Goal: Find specific page/section: Find specific page/section

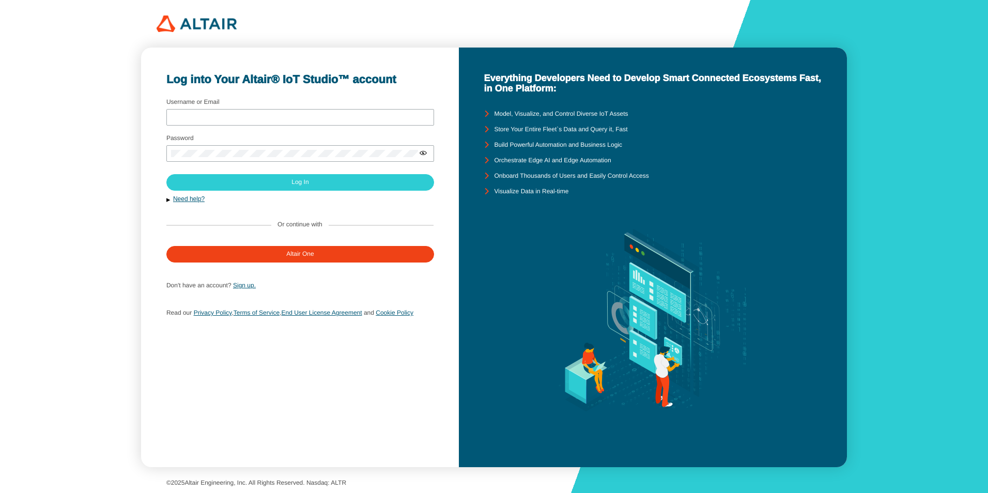
click at [34, 90] on div "Log into Your Altair® IoT Studio™ account Username or Email Password Sign up." at bounding box center [494, 246] width 988 height 493
click at [270, 125] on div at bounding box center [300, 117] width 268 height 17
click at [271, 115] on input "Username or Email" at bounding box center [300, 117] width 258 height 7
paste input "guhualin@topu-design.com.tw"
type input "guhualin@topu-design.com.tw"
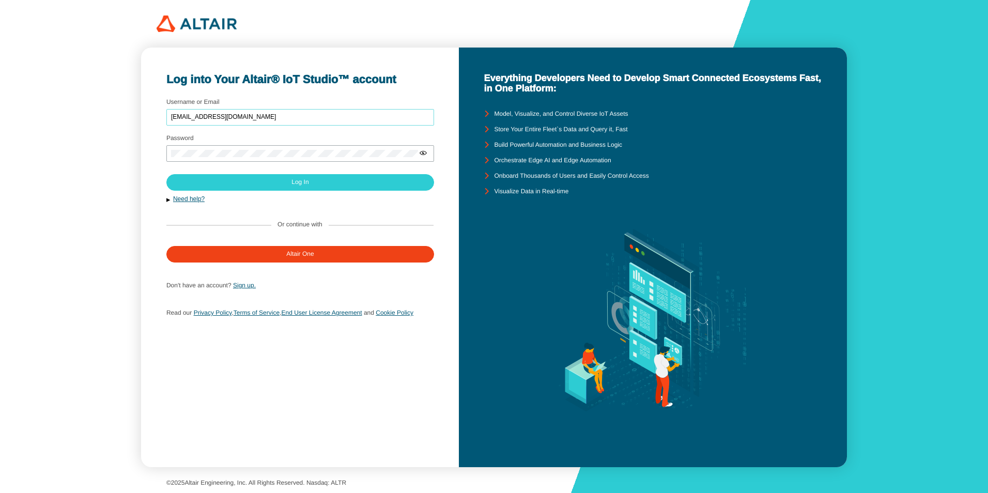
click at [104, 390] on div "Log into Your Altair® IoT Studio™ account Username or Email guhualin@topu-desig…" at bounding box center [494, 246] width 988 height 493
click at [21, 100] on div "Log into Your Altair® IoT Studio™ account Username or Email guhualin@topu-desig…" at bounding box center [494, 246] width 988 height 493
click at [250, 147] on div at bounding box center [300, 153] width 268 height 17
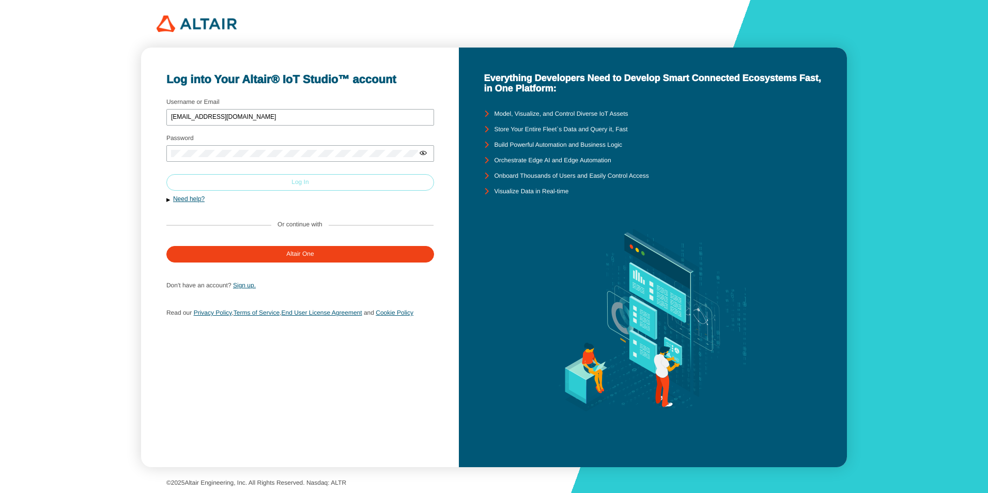
click at [278, 183] on paper-button "Log In" at bounding box center [300, 182] width 268 height 17
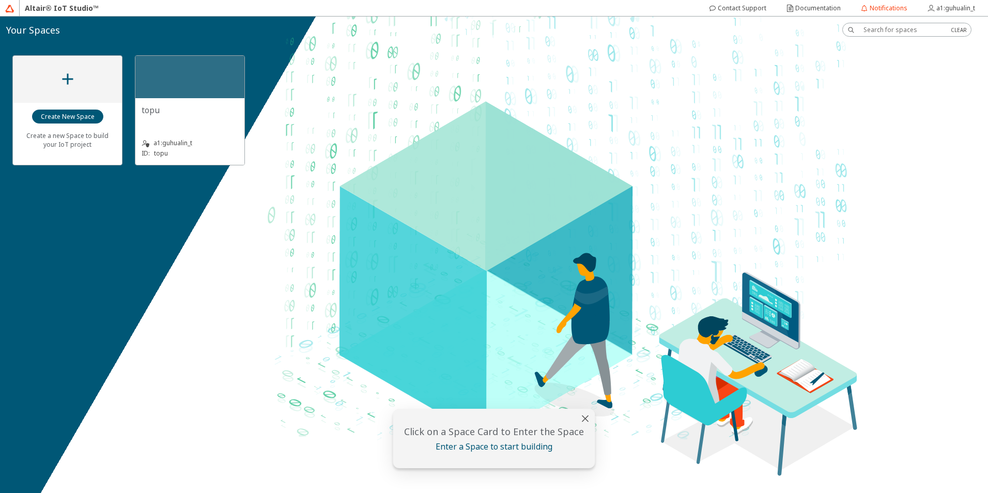
click at [230, 116] on div "topu" at bounding box center [190, 114] width 97 height 21
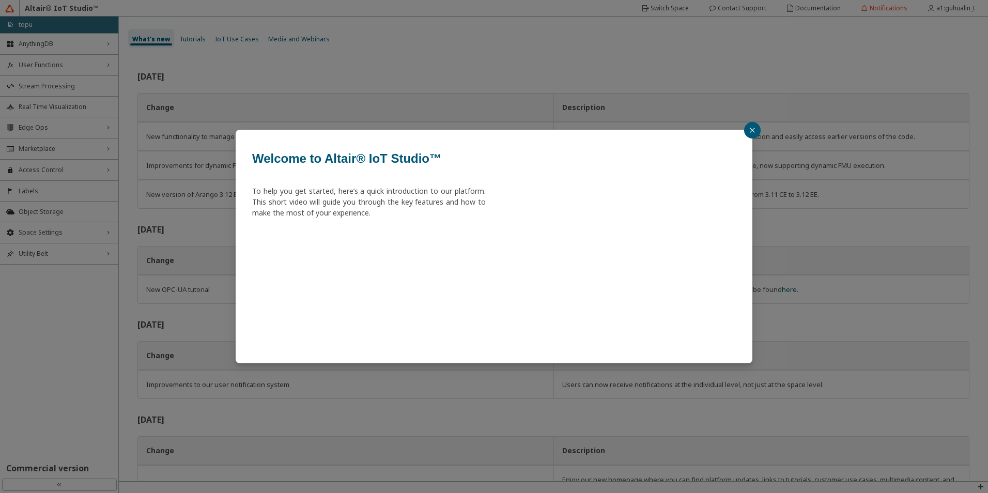
click at [749, 127] on icon "close" at bounding box center [752, 130] width 6 height 6
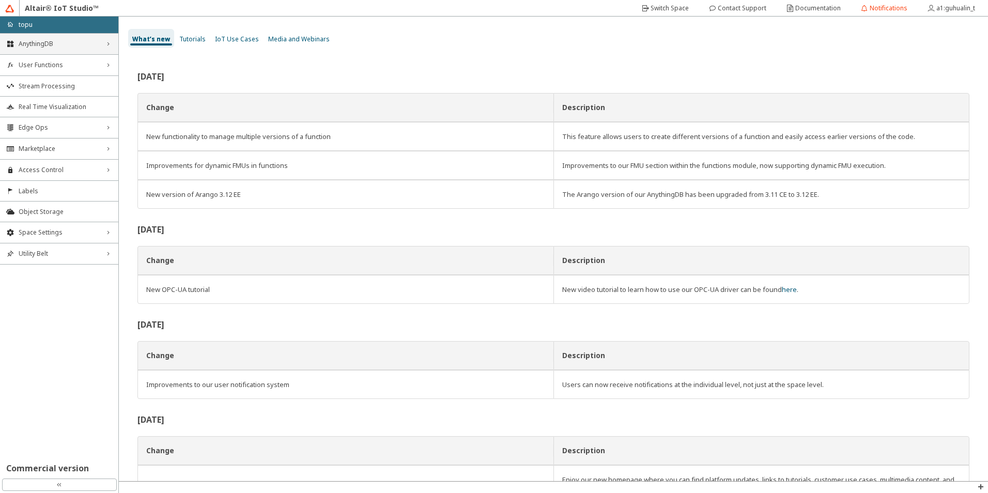
click at [85, 45] on span "AnythingDB" at bounding box center [59, 44] width 81 height 8
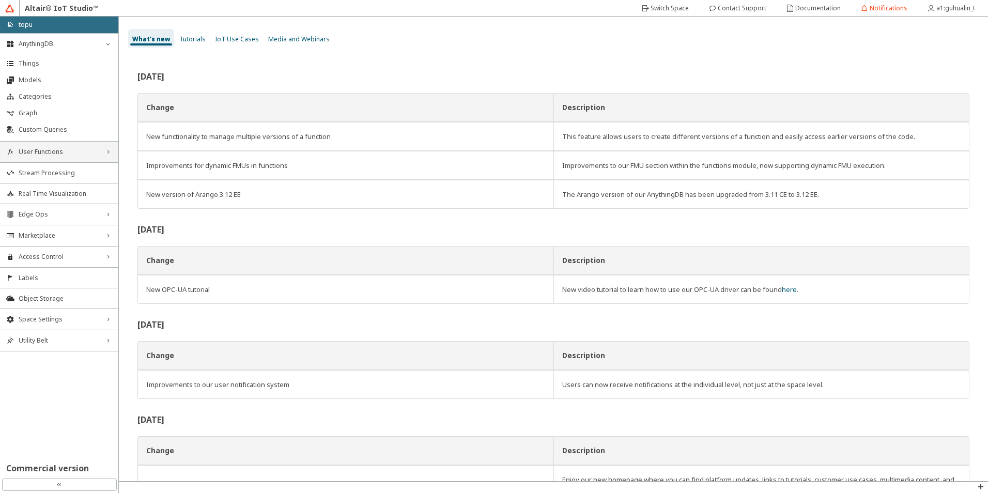
click at [98, 152] on span "User Functions" at bounding box center [59, 152] width 81 height 8
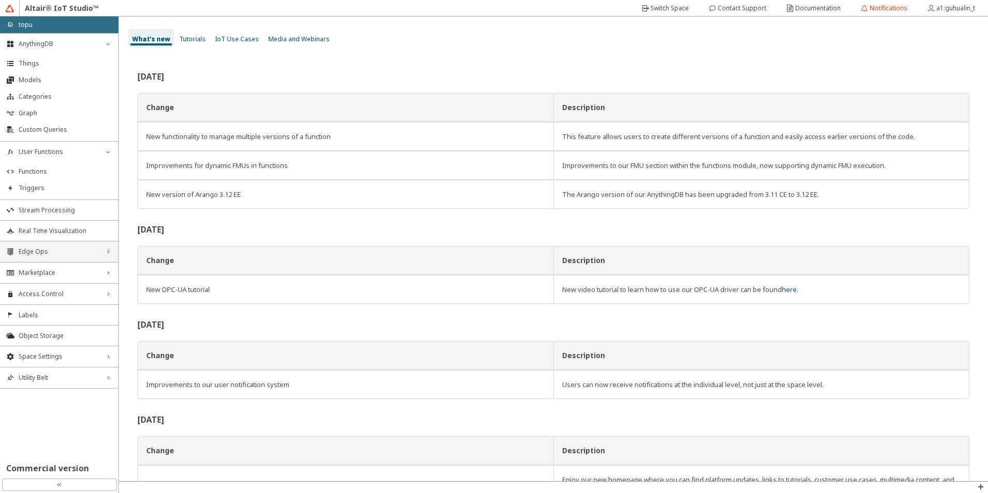
click at [98, 254] on span "Edge Ops" at bounding box center [59, 252] width 81 height 8
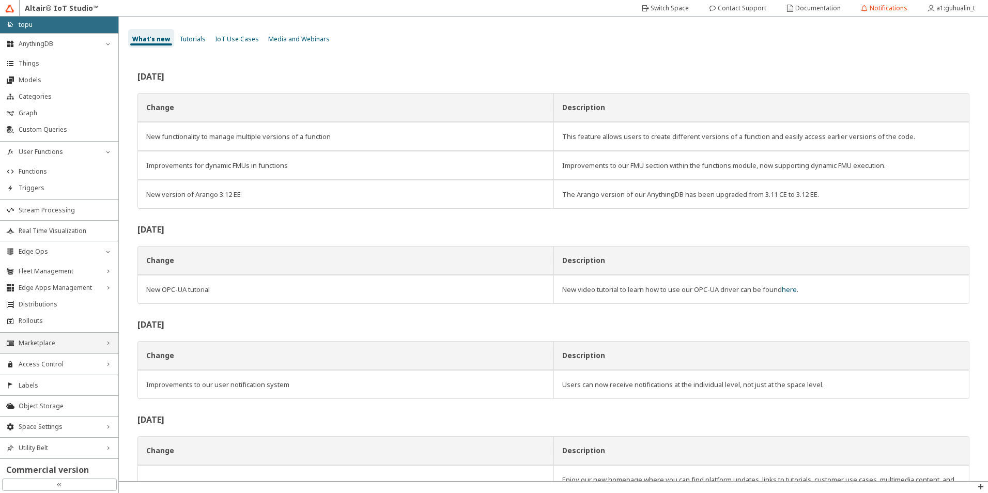
click at [90, 351] on div "Marketplace right_chevron" at bounding box center [59, 343] width 118 height 21
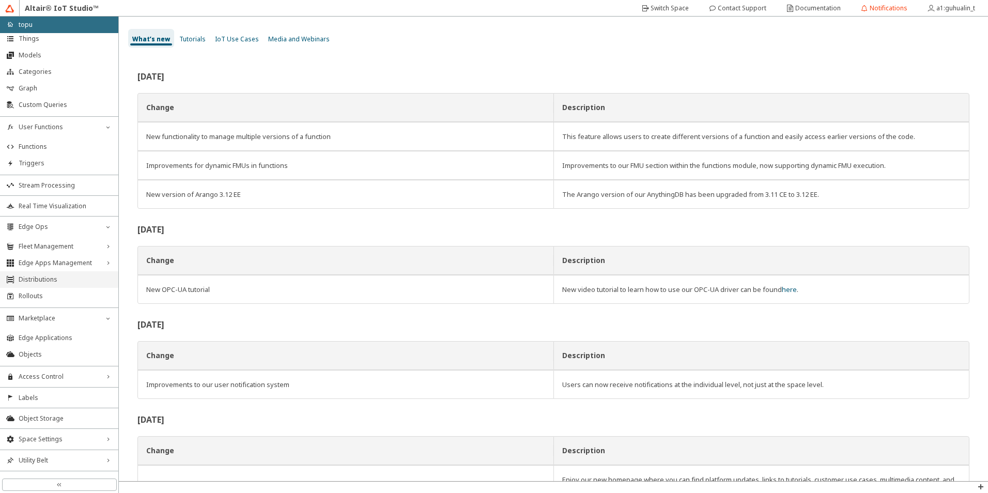
scroll to position [39, 0]
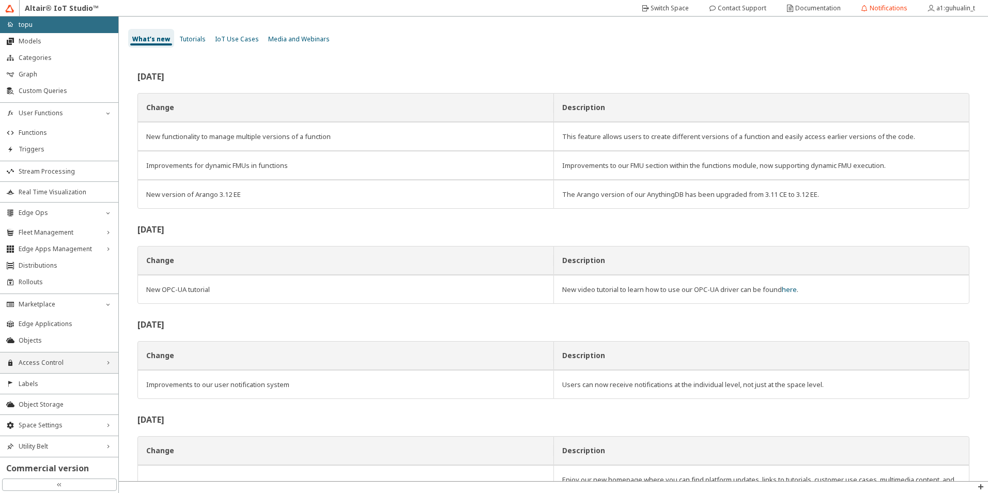
click at [82, 363] on span "Access Control" at bounding box center [59, 363] width 81 height 8
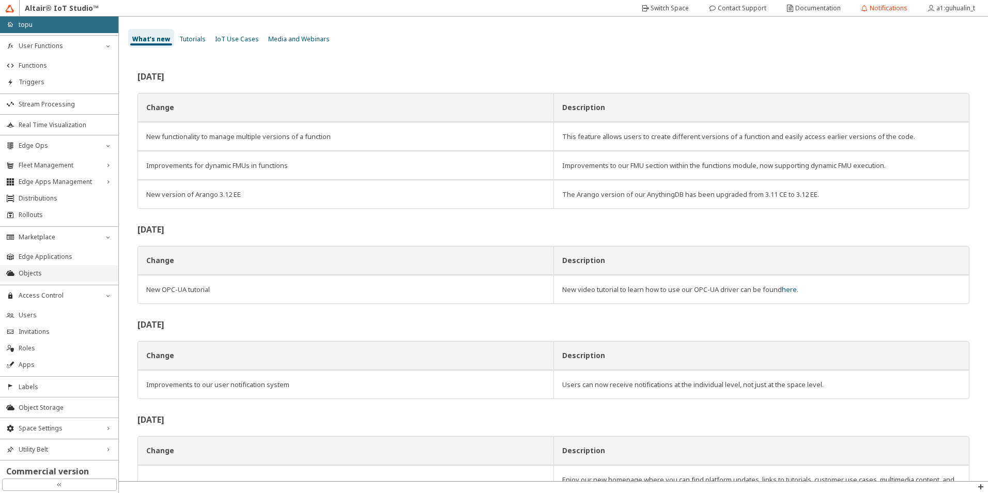
scroll to position [109, 0]
click at [89, 430] on div "Space Settings right_chevron" at bounding box center [59, 425] width 118 height 21
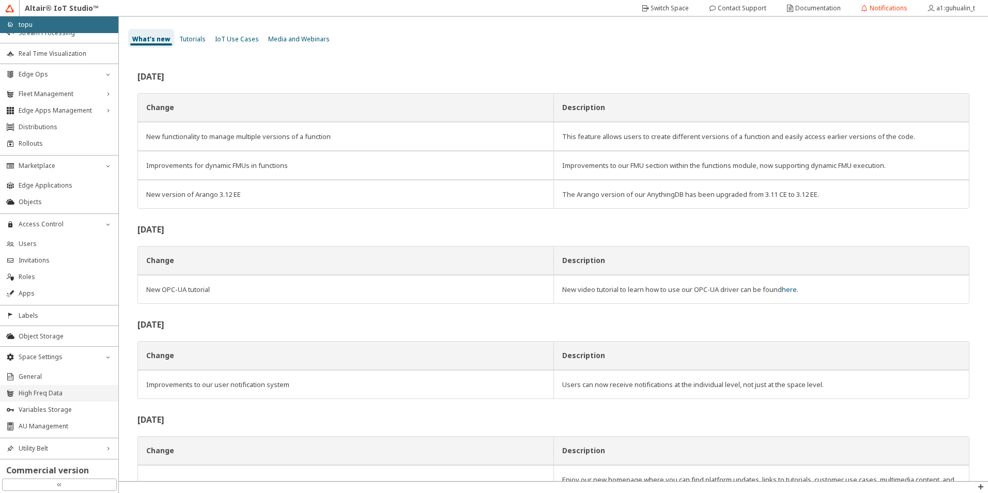
scroll to position [179, 0]
click at [76, 438] on div "Utility Belt right_chevron" at bounding box center [59, 446] width 118 height 21
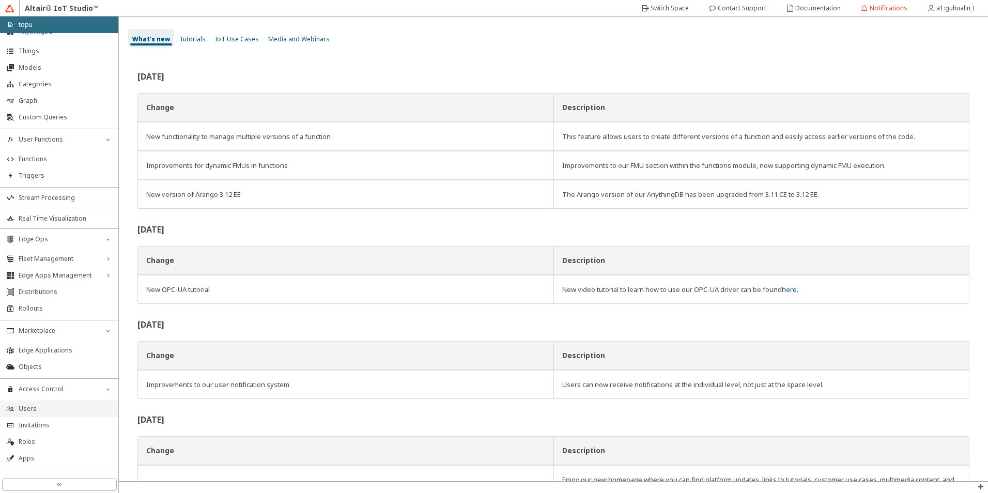
scroll to position [0, 0]
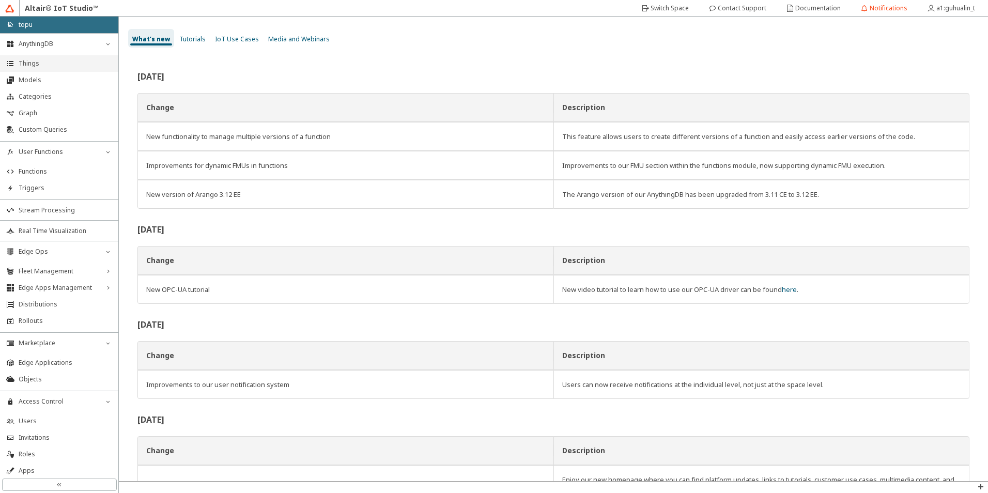
click at [63, 63] on span "Things" at bounding box center [66, 63] width 94 height 8
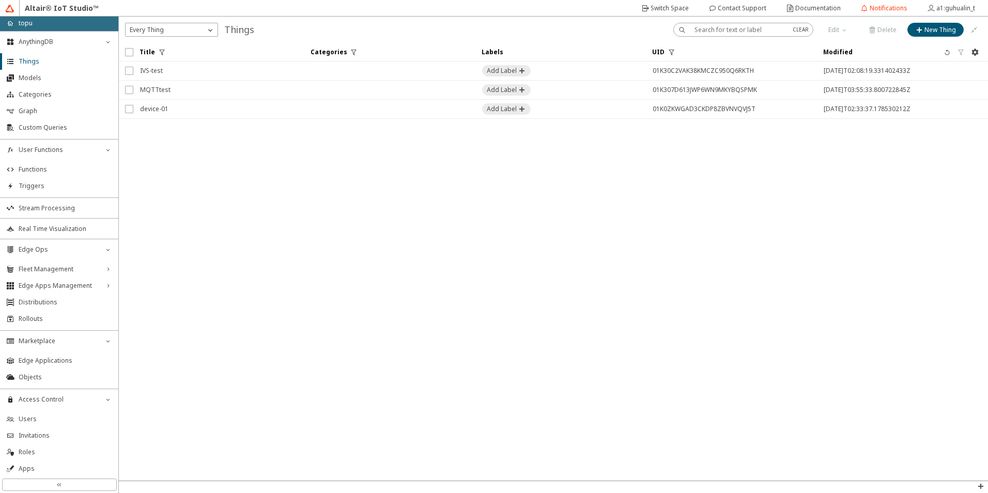
click at [382, 279] on iron-scroll-threshold "Title Categories Labels UID" at bounding box center [553, 262] width 869 height 438
drag, startPoint x: 370, startPoint y: 262, endPoint x: 716, endPoint y: 314, distance: 350.2
click at [716, 314] on iron-scroll-threshold "Title Categories Labels UID" at bounding box center [553, 262] width 869 height 438
click at [51, 82] on li "Models" at bounding box center [59, 78] width 118 height 17
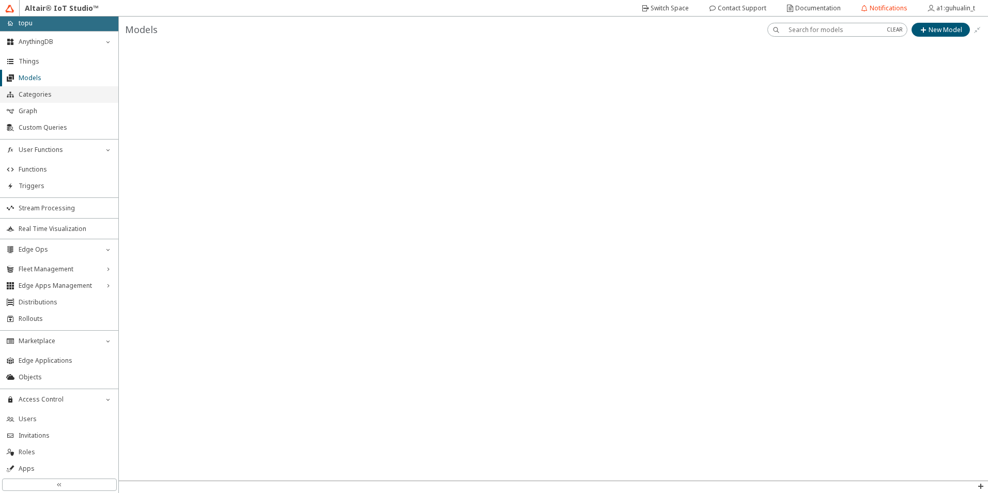
click at [47, 101] on li "Categories" at bounding box center [59, 94] width 118 height 17
click at [47, 65] on span "Things" at bounding box center [66, 61] width 94 height 8
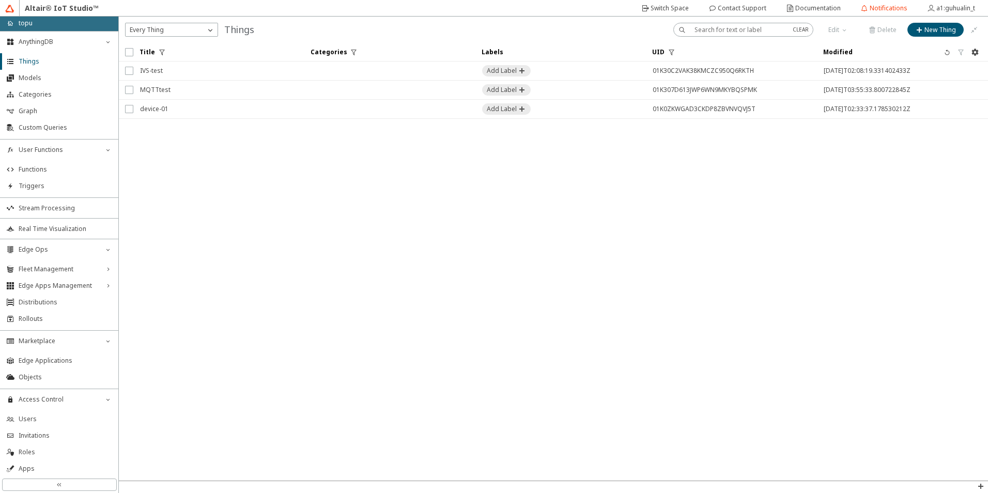
click at [273, 187] on iron-scroll-threshold "Title Categories Labels UID" at bounding box center [553, 262] width 869 height 438
click at [254, 185] on iron-scroll-threshold "Title Categories Labels UID" at bounding box center [553, 262] width 869 height 438
click at [88, 205] on span "Stream Processing" at bounding box center [66, 208] width 94 height 8
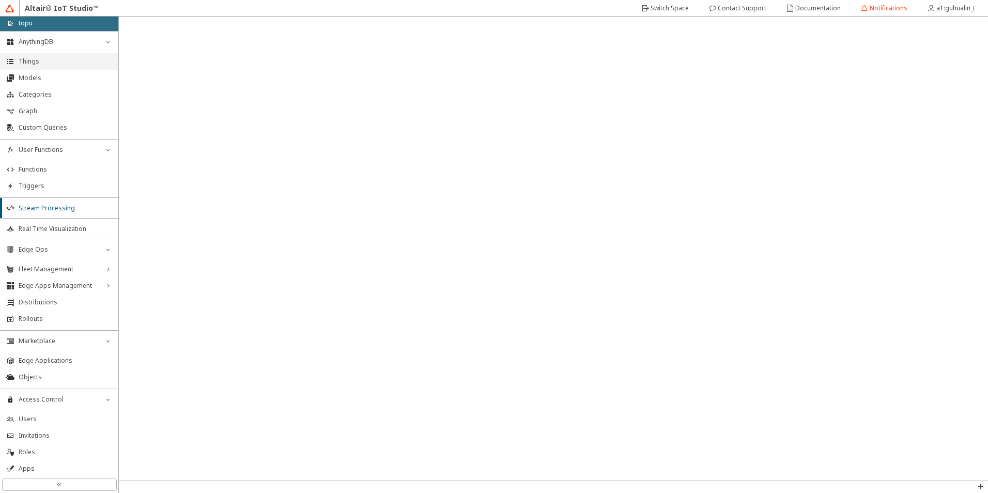
click at [58, 56] on li "Things" at bounding box center [59, 61] width 118 height 17
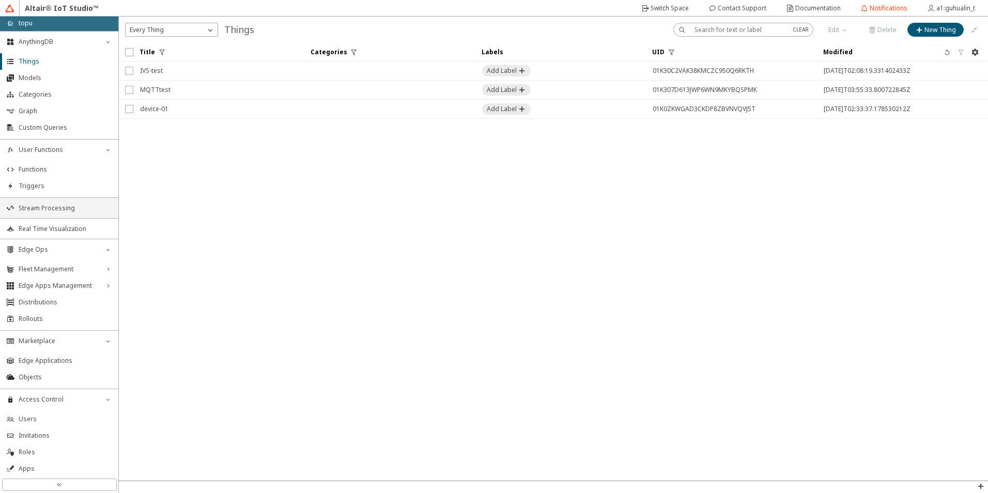
click at [70, 211] on span "Stream Processing" at bounding box center [66, 208] width 94 height 8
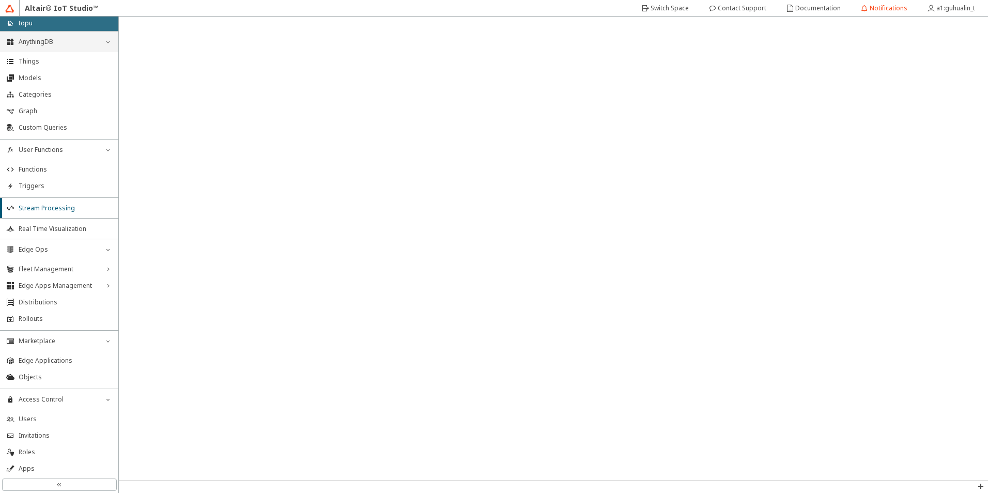
click at [75, 42] on span "AnythingDB" at bounding box center [59, 42] width 81 height 8
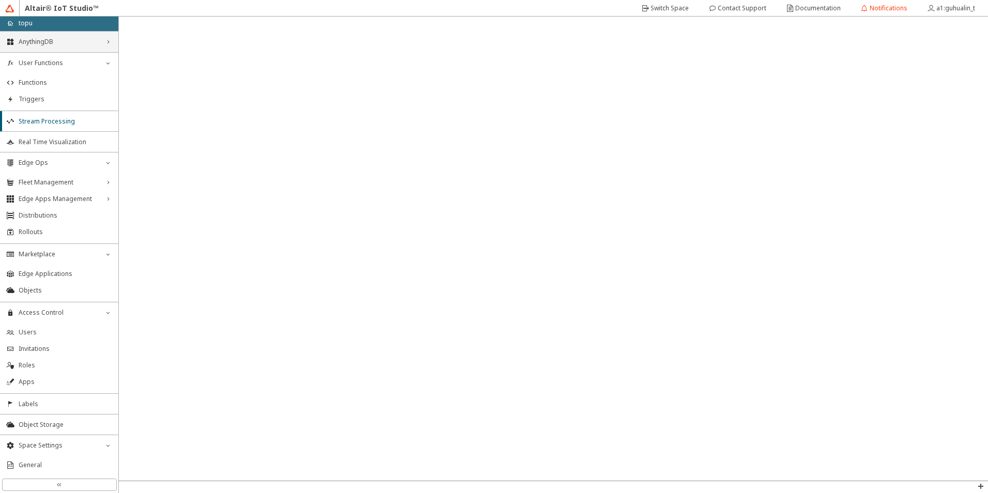
click at [75, 42] on span "AnythingDB" at bounding box center [59, 42] width 81 height 8
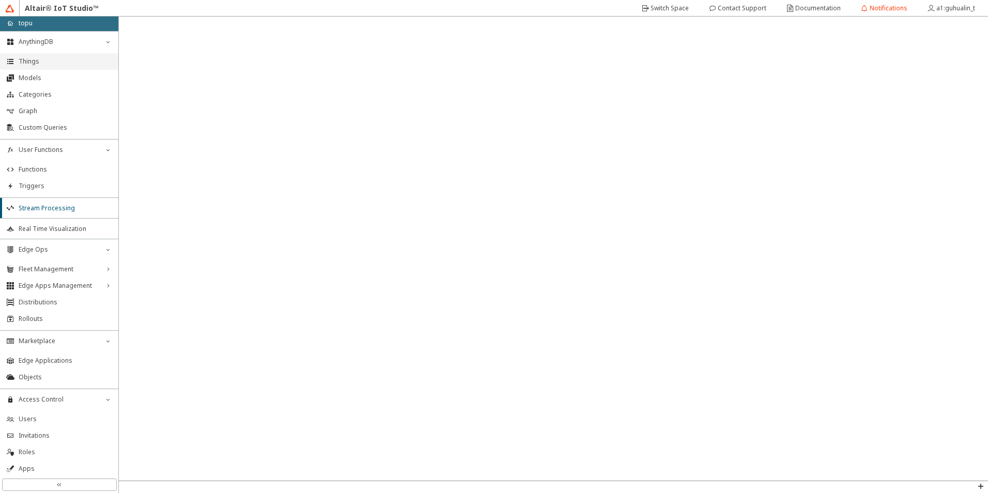
click at [59, 62] on span "Things" at bounding box center [66, 61] width 94 height 8
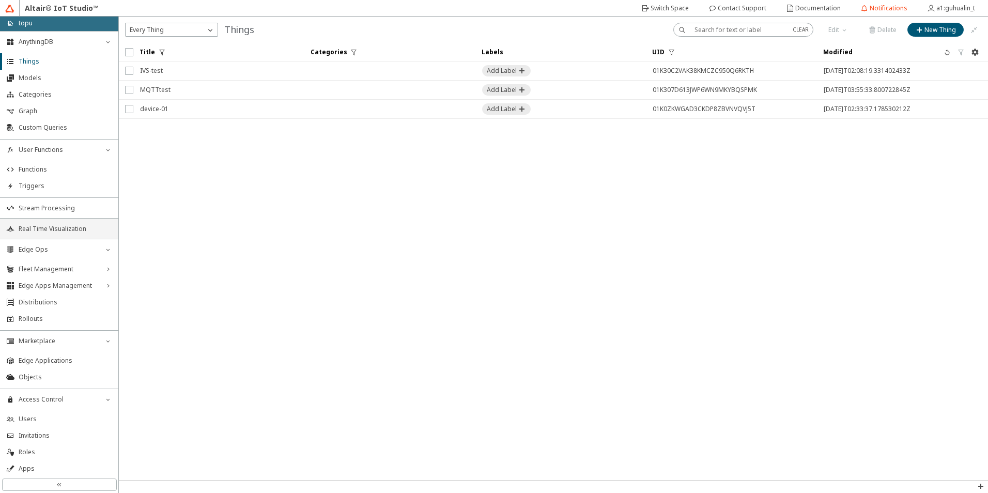
click at [69, 232] on span "Real Time Visualization" at bounding box center [66, 229] width 94 height 8
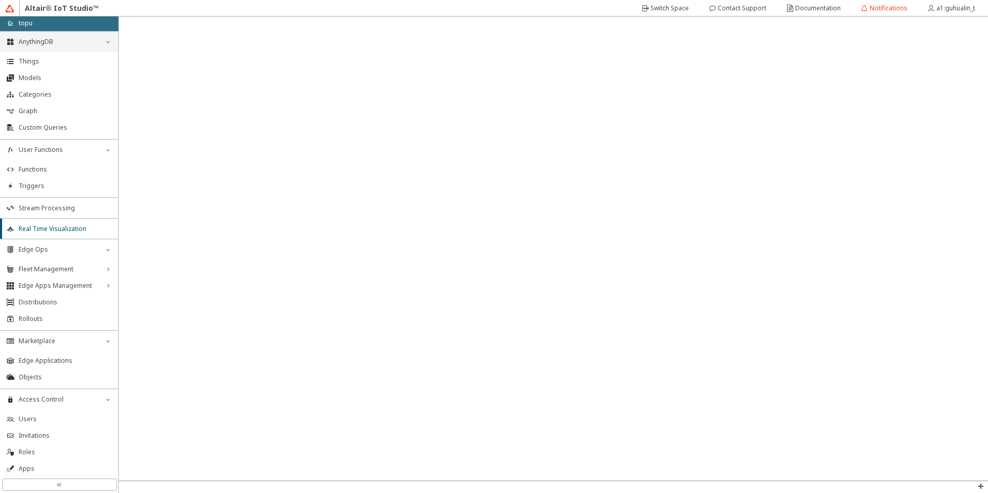
click at [43, 43] on span "AnythingDB" at bounding box center [59, 42] width 81 height 8
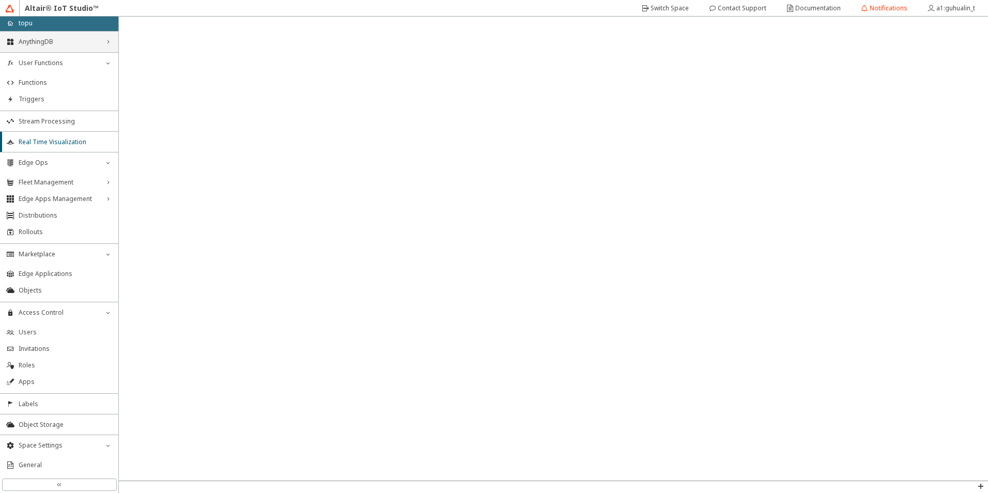
click at [43, 43] on span "AnythingDB" at bounding box center [59, 42] width 81 height 8
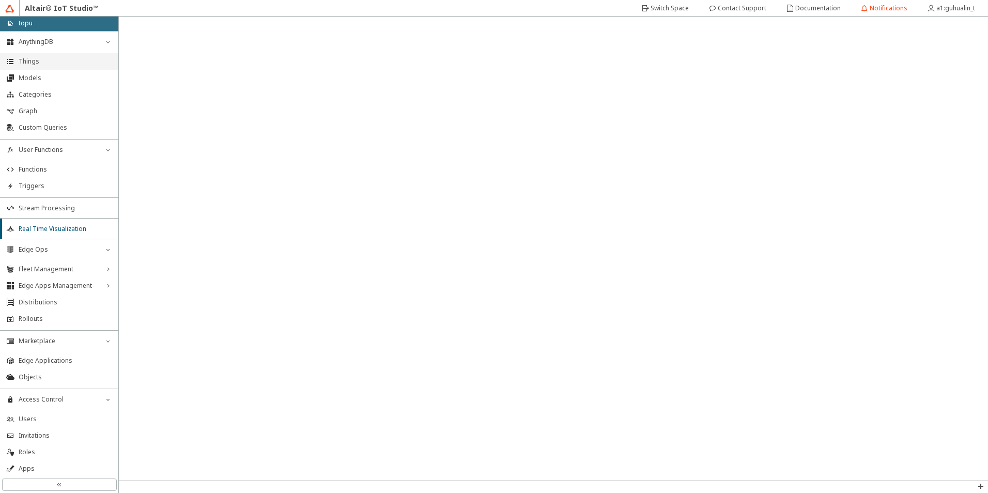
click at [39, 58] on span "Things" at bounding box center [66, 61] width 94 height 8
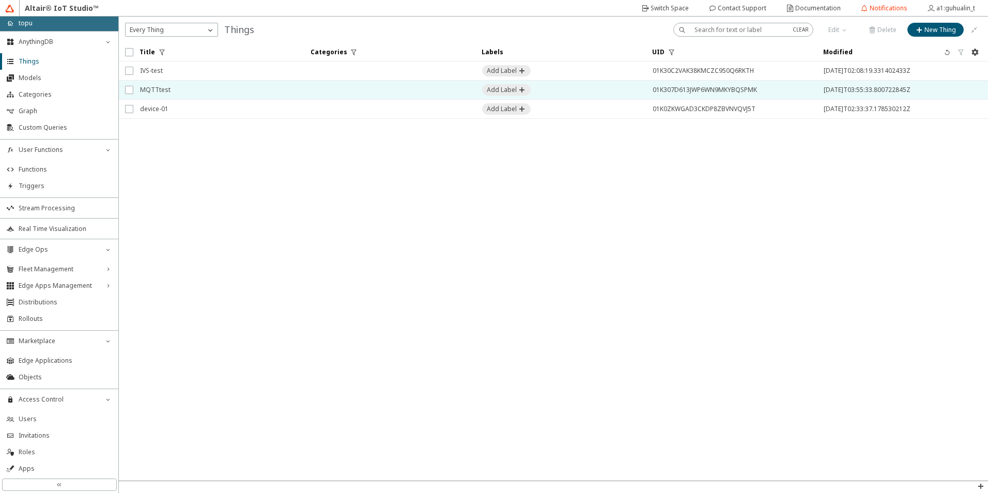
click at [164, 85] on span "MQTTtest" at bounding box center [219, 90] width 158 height 19
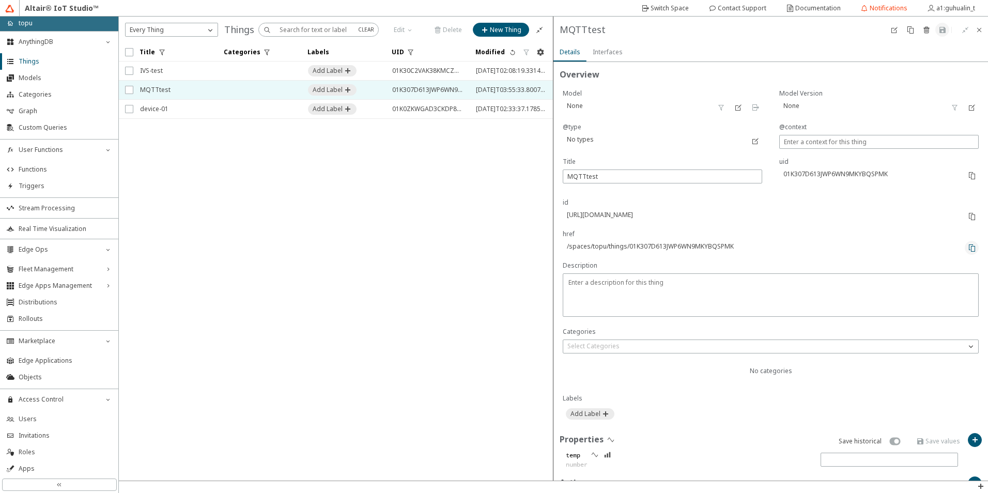
click at [968, 248] on iron-icon at bounding box center [972, 248] width 8 height 8
click at [51, 225] on span "Real Time Visualization" at bounding box center [66, 229] width 94 height 8
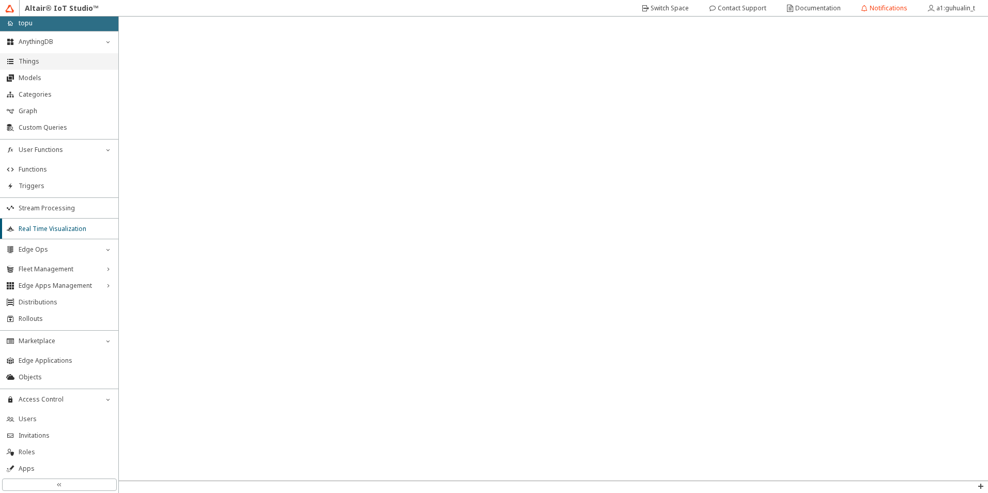
click at [56, 63] on span "Things" at bounding box center [66, 61] width 94 height 8
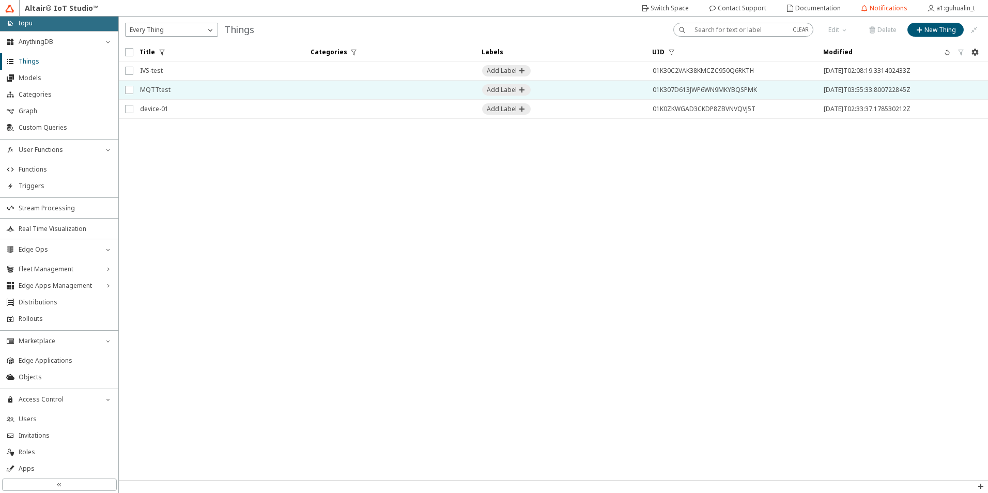
click at [226, 94] on span "MQTTtest" at bounding box center [219, 90] width 158 height 19
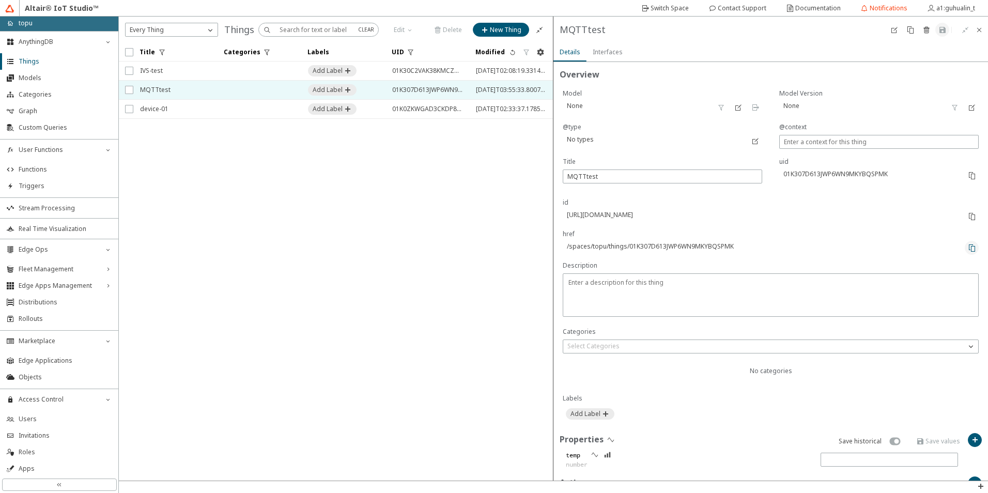
click at [968, 247] on iron-icon at bounding box center [972, 248] width 8 height 8
click at [80, 212] on span "Stream Processing" at bounding box center [66, 208] width 94 height 8
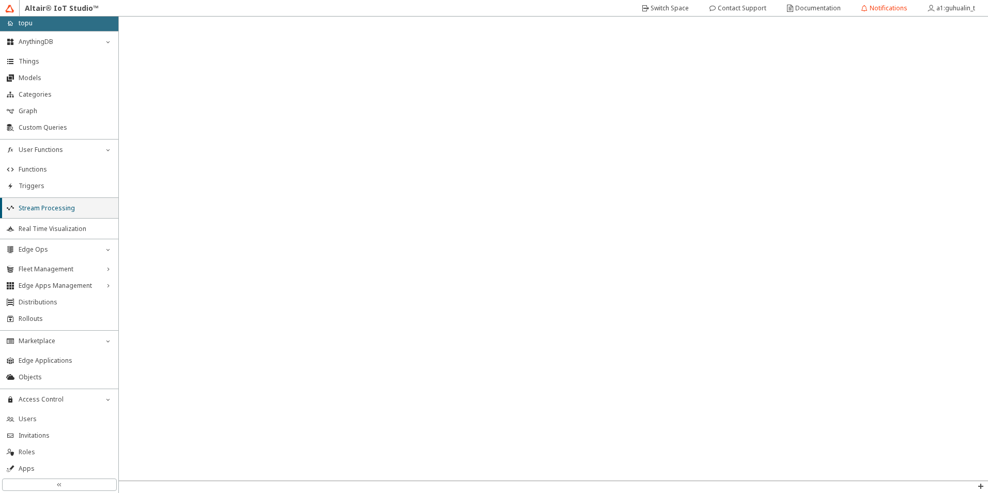
click at [69, 212] on li "Stream Processing" at bounding box center [59, 207] width 118 height 21
click at [52, 229] on span "Real Time Visualization" at bounding box center [66, 229] width 94 height 8
click at [65, 60] on span "Things" at bounding box center [66, 61] width 94 height 8
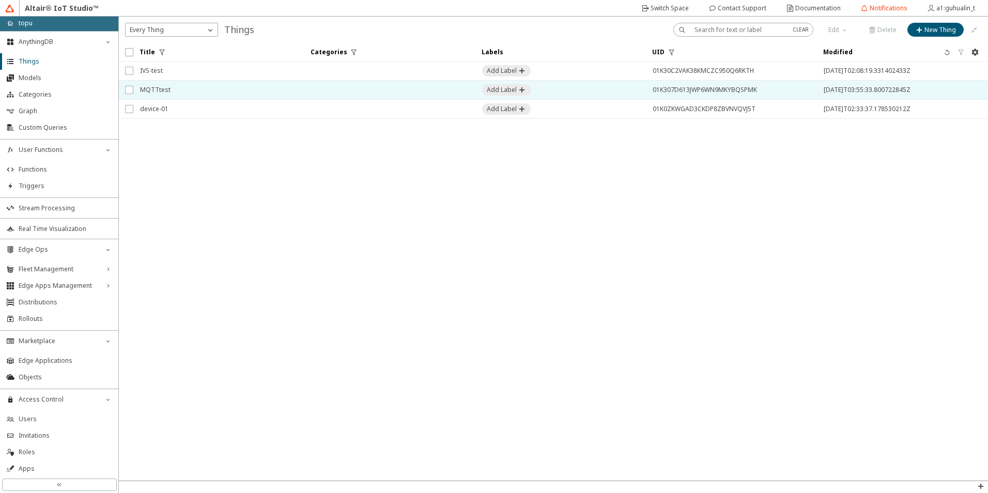
click at [289, 86] on span "MQTTtest" at bounding box center [219, 90] width 158 height 19
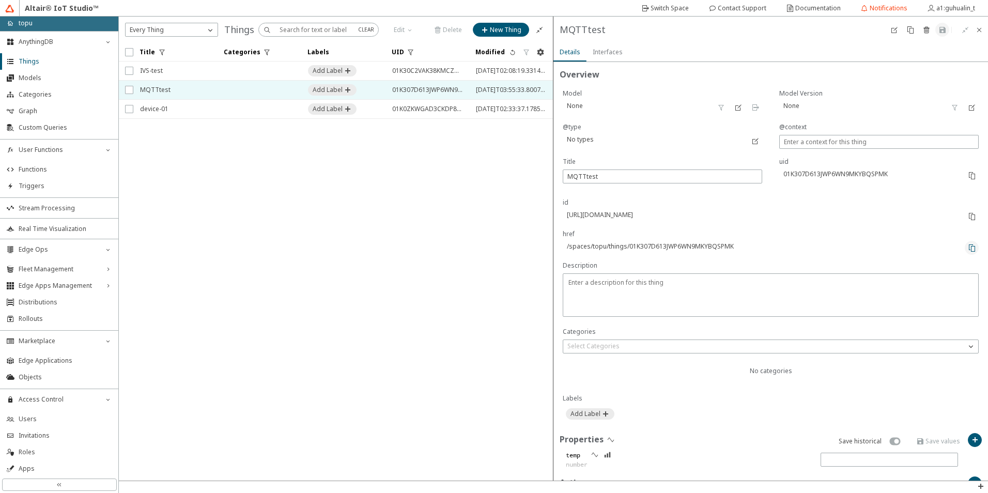
click at [968, 248] on iron-icon at bounding box center [972, 248] width 8 height 8
click at [46, 226] on span "Real Time Visualization" at bounding box center [66, 229] width 94 height 8
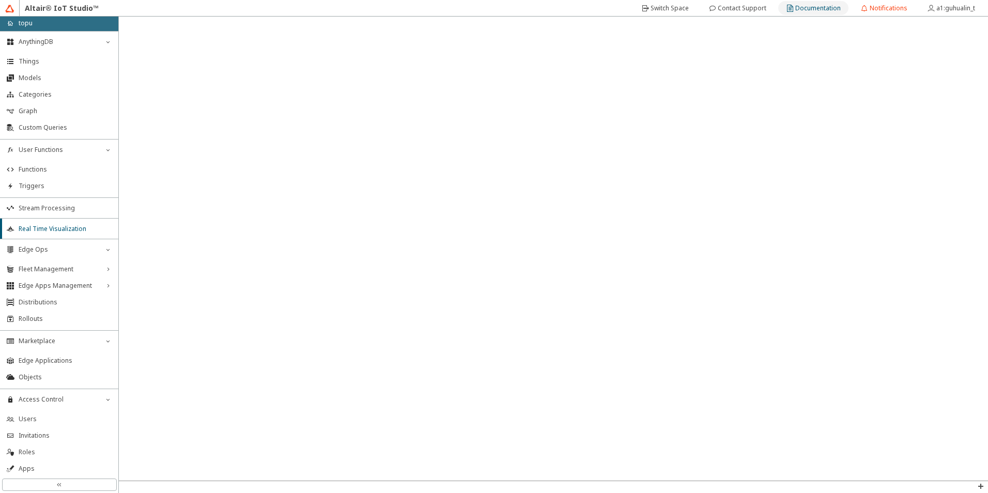
click at [820, 12] on div "Documentation" at bounding box center [817, 8] width 45 height 17
click at [69, 60] on span "Things" at bounding box center [66, 61] width 94 height 8
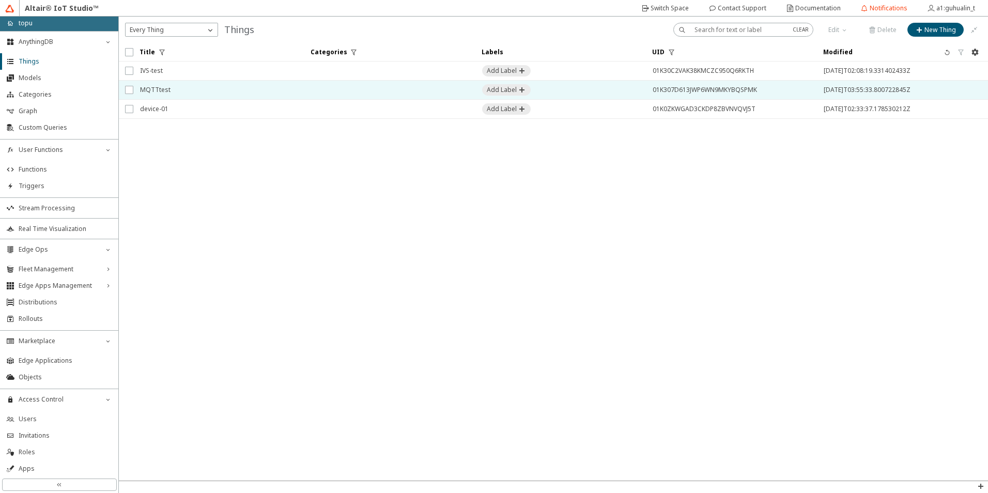
click at [342, 89] on td at bounding box center [389, 90] width 171 height 19
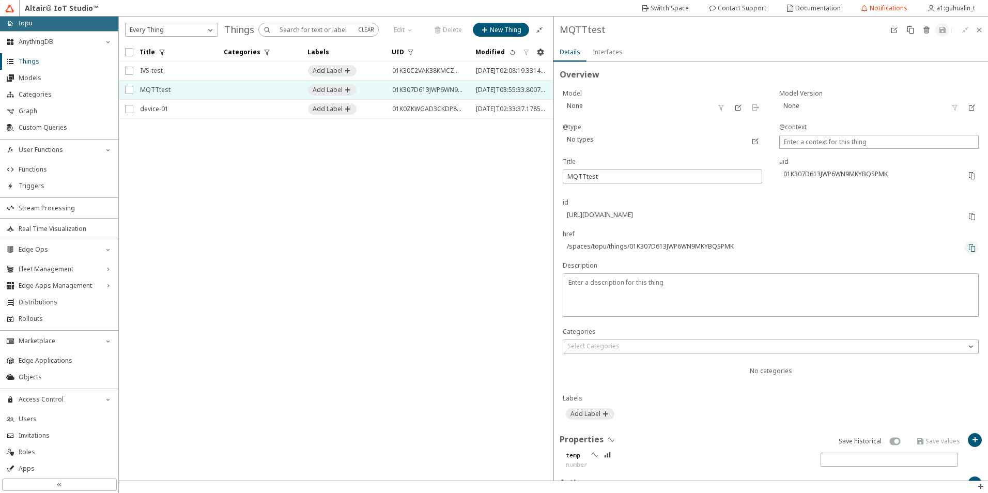
click at [968, 251] on iron-icon at bounding box center [972, 248] width 8 height 8
click at [968, 248] on iron-icon at bounding box center [972, 248] width 8 height 8
click at [70, 230] on span "Real Time Visualization" at bounding box center [66, 229] width 94 height 8
